Goal: Information Seeking & Learning: Learn about a topic

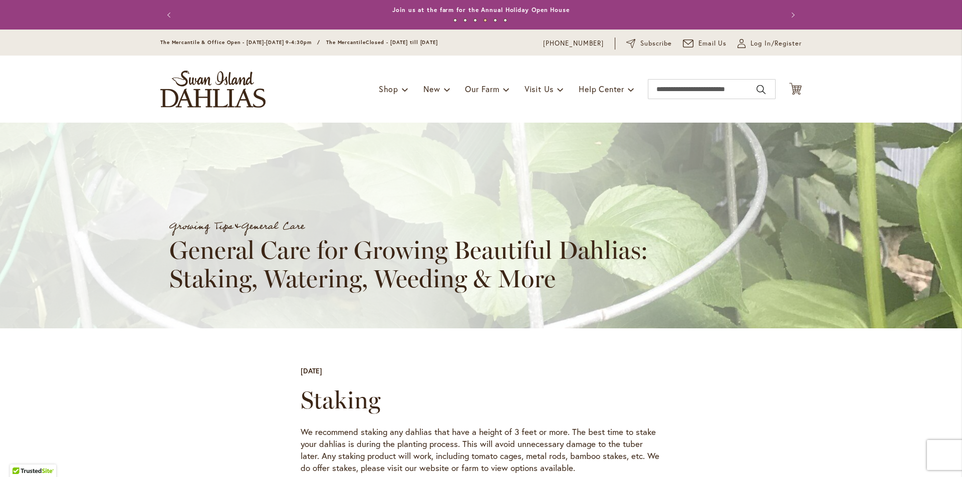
scroll to position [653, 0]
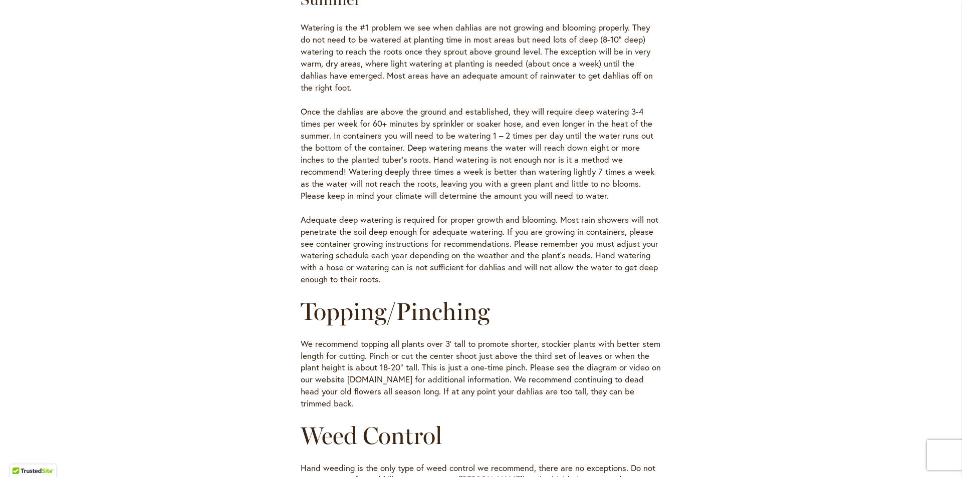
click at [952, 85] on div "Skip to Content The Mercantile & Office Open - Monday-Friday 9-4:30pm / The Mer…" at bounding box center [481, 232] width 962 height 1711
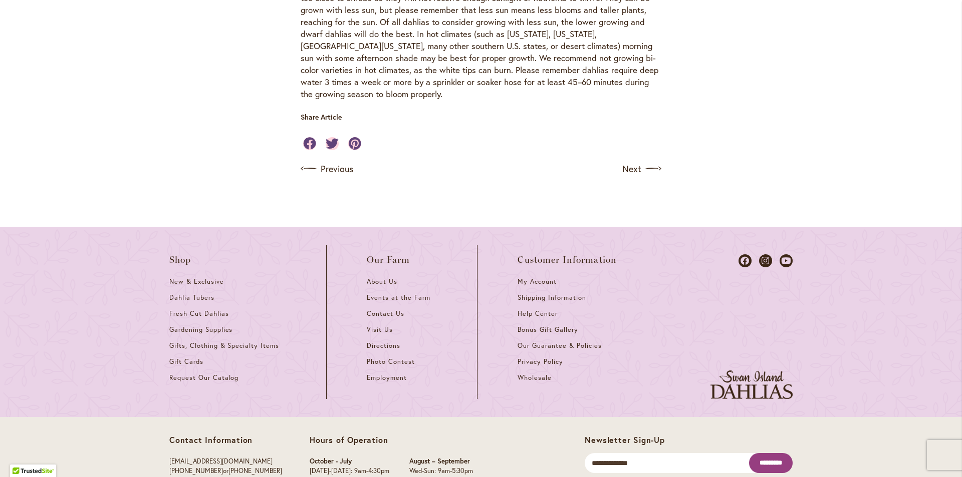
scroll to position [451, 0]
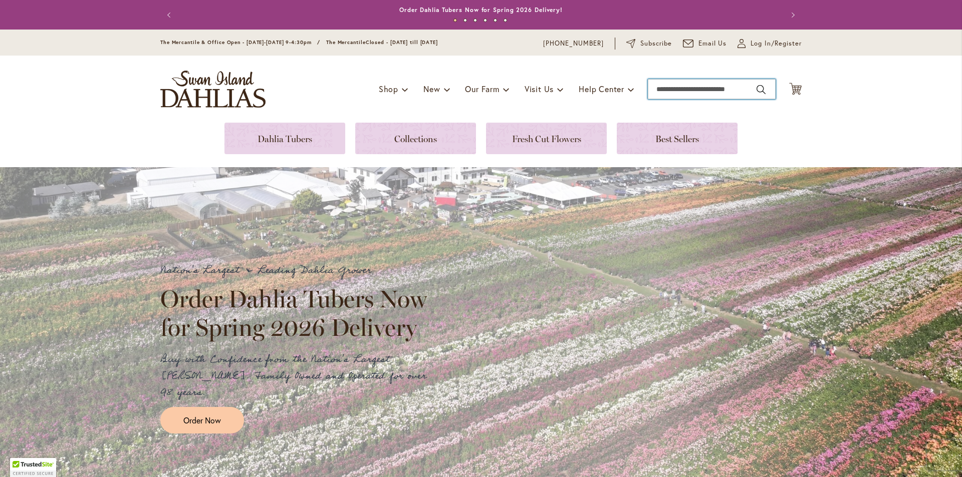
click at [720, 84] on input "Search" at bounding box center [712, 89] width 128 height 20
type input "*********"
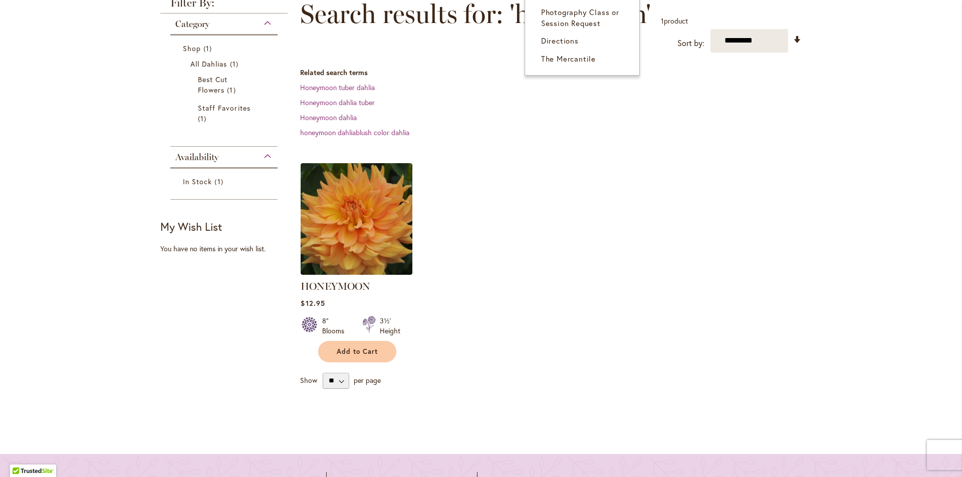
scroll to position [200, 0]
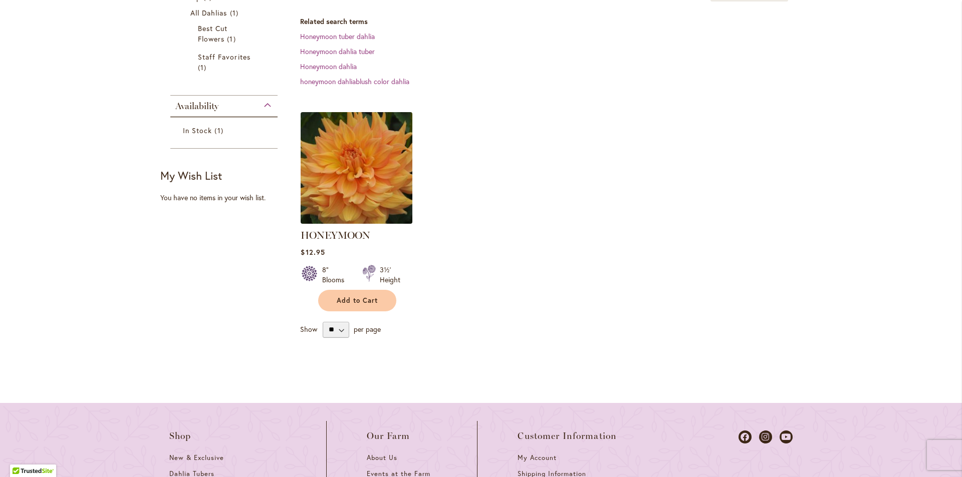
click at [356, 154] on img at bounding box center [356, 167] width 117 height 117
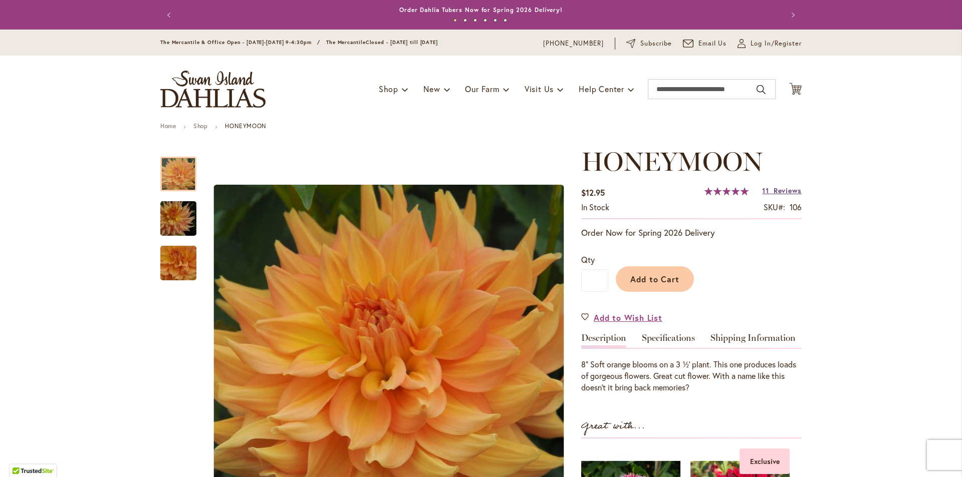
click at [768, 191] on link "11 Reviews" at bounding box center [782, 191] width 40 height 10
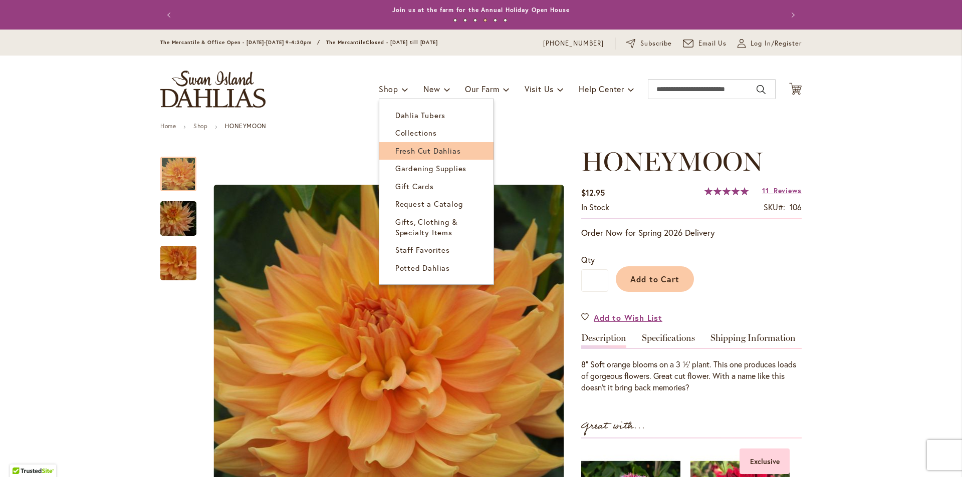
click at [400, 146] on span "Fresh Cut Dahlias" at bounding box center [428, 151] width 66 height 10
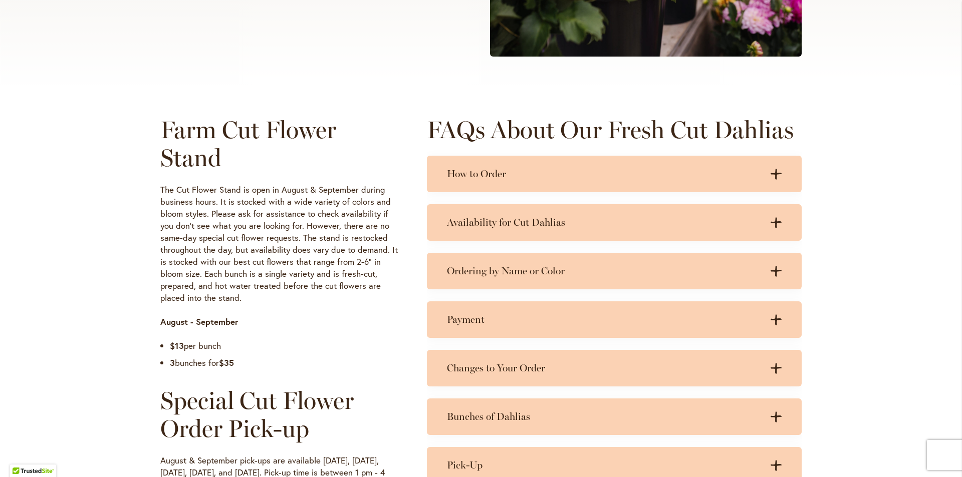
scroll to position [401, 0]
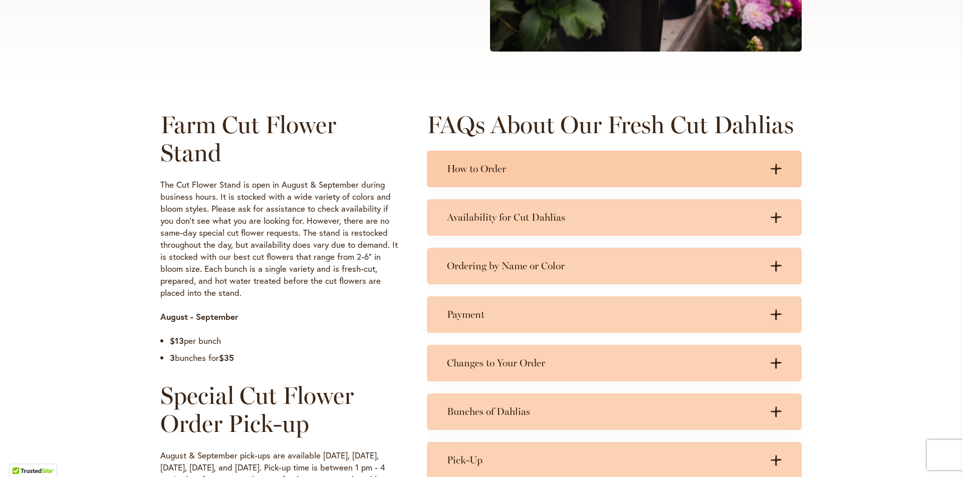
click at [502, 172] on h3 "How to Order" at bounding box center [604, 169] width 314 height 13
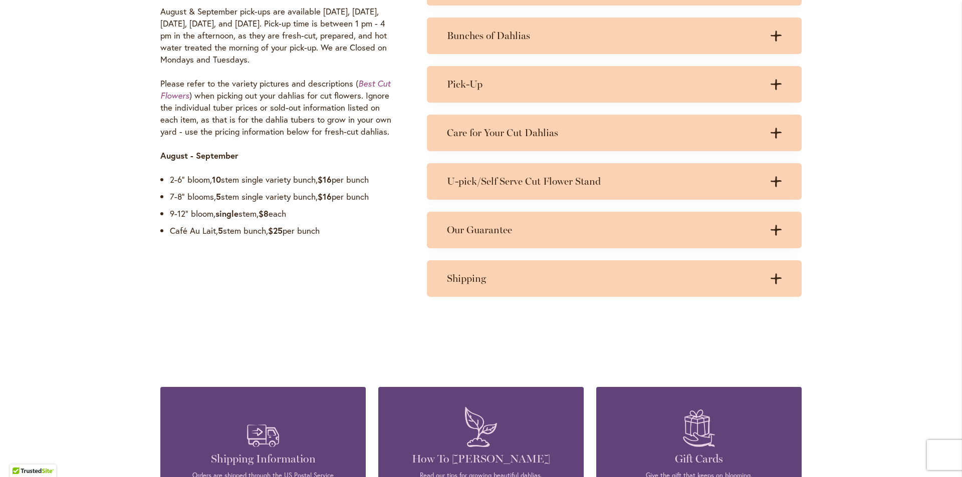
scroll to position [851, 0]
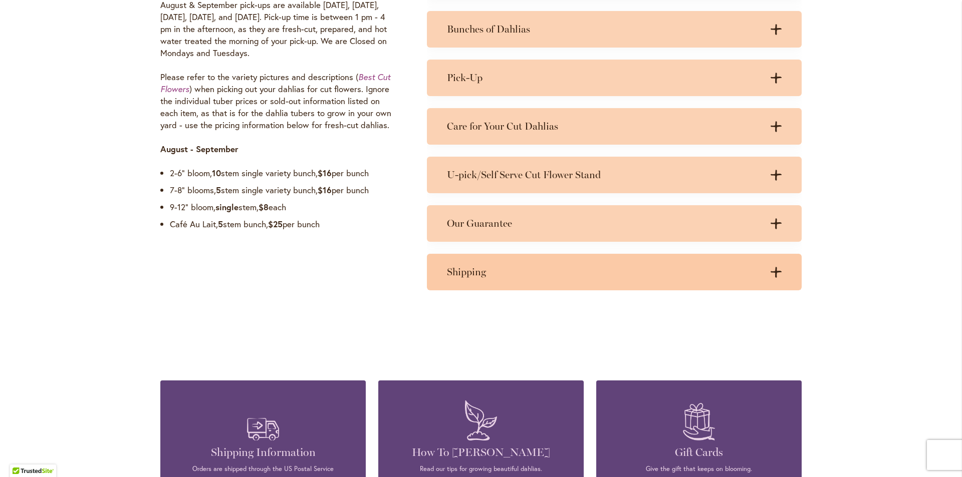
click at [508, 265] on div "Shipping .cls-1 { fill: #3c2616; stroke-width: 0px; } .cls-1 { fill: #3c2616; s…" at bounding box center [614, 272] width 375 height 37
